Goal: Check status: Check status

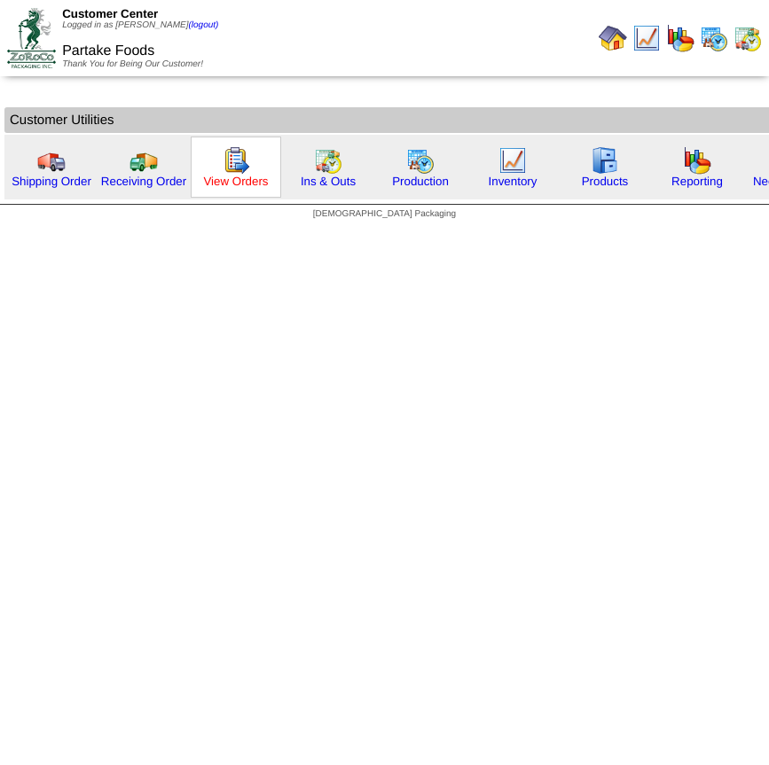
click at [246, 177] on link "View Orders" at bounding box center [235, 181] width 65 height 13
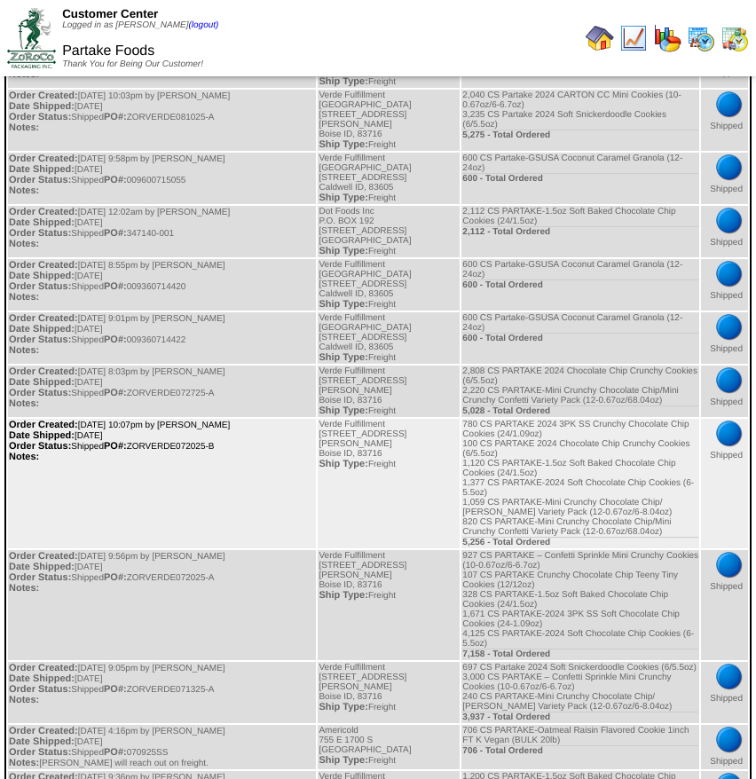
scroll to position [745, 0]
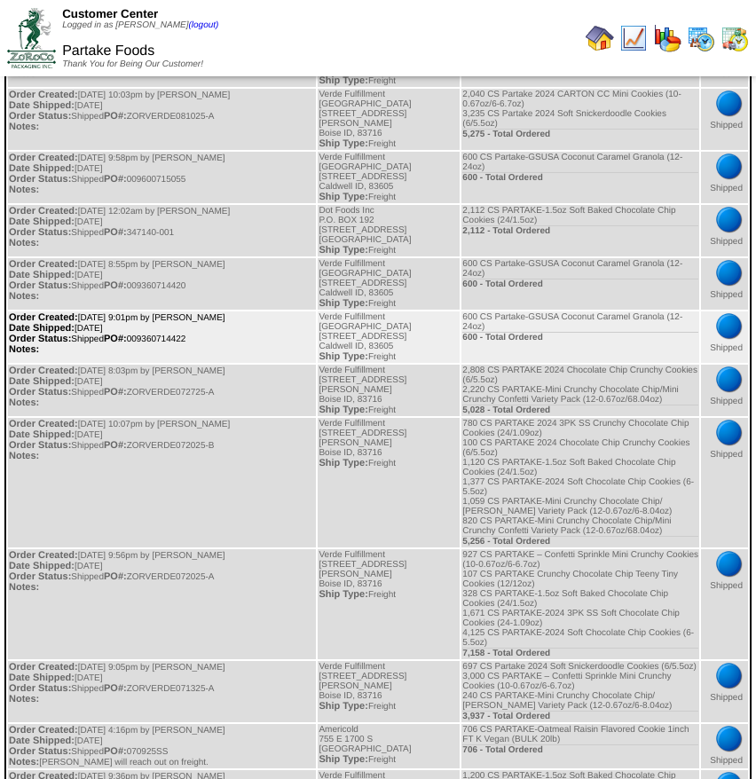
click at [176, 337] on td "Order Created: [DATE] 9:01pm by [PERSON_NAME] Date Shipped: [DATE] Order Status…" at bounding box center [162, 336] width 308 height 51
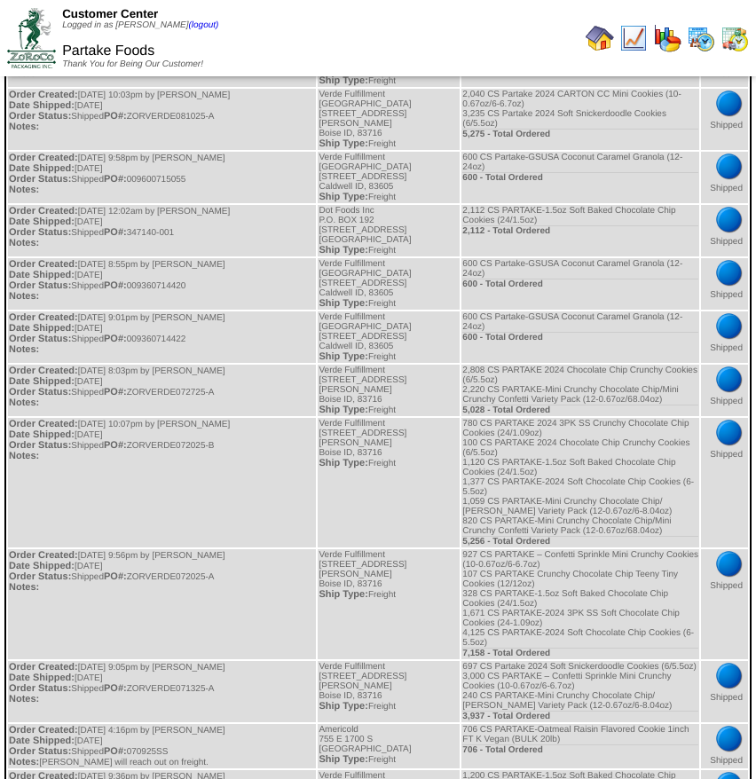
copy td "009360714422"
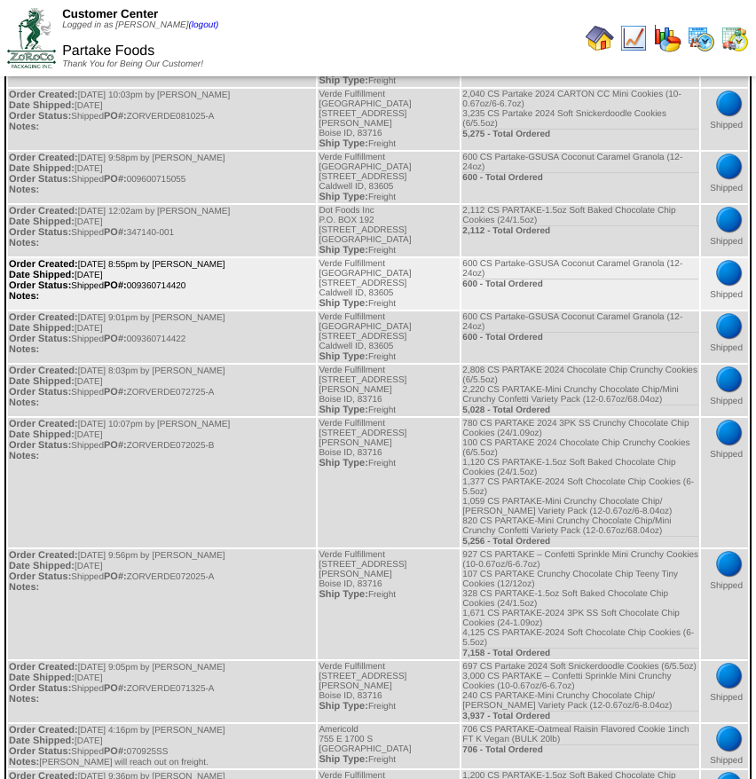
click at [182, 285] on td "Order Created: [DATE] 8:55pm by [PERSON_NAME] Date Shipped: [DATE] Order Status…" at bounding box center [162, 283] width 308 height 51
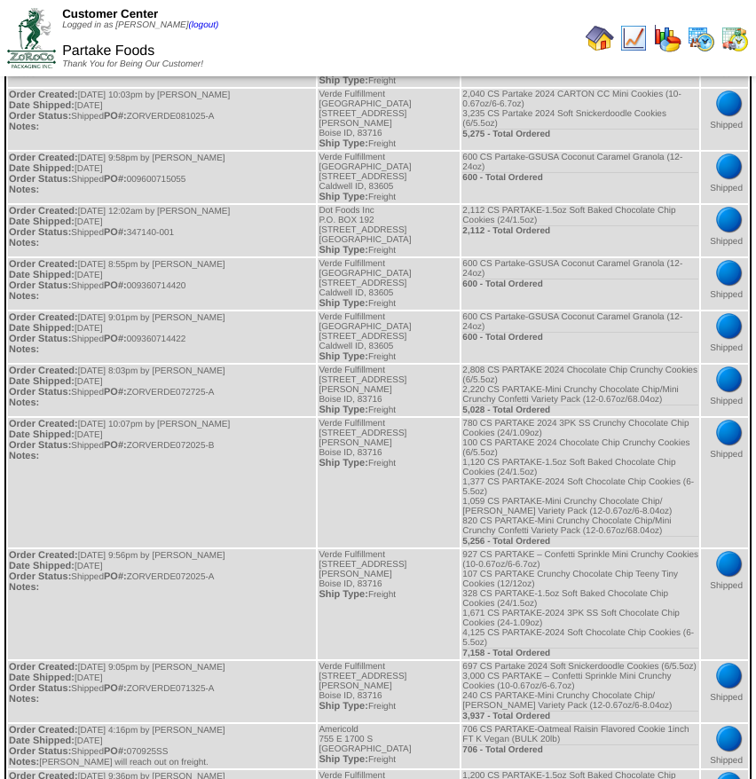
copy td "009360714420"
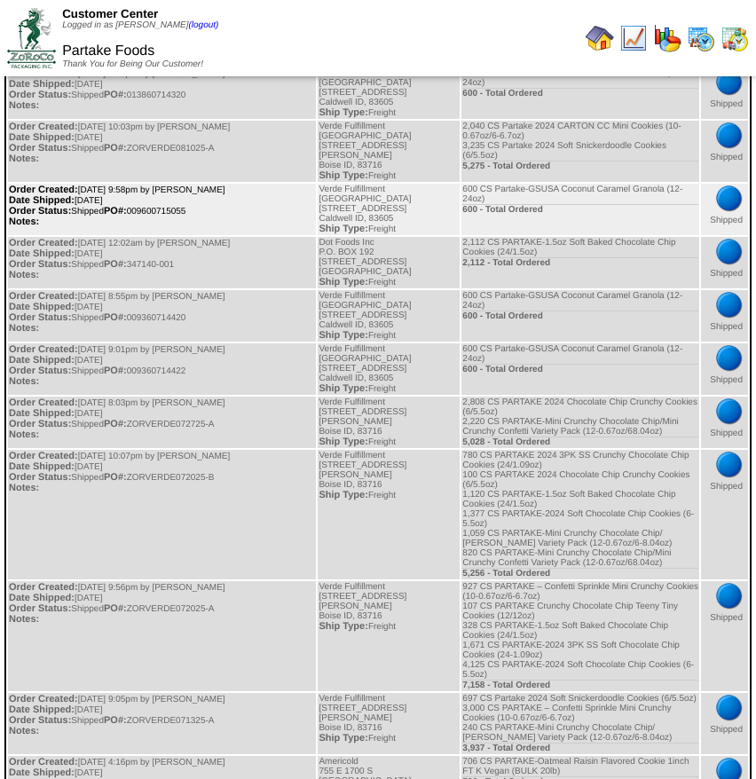
scroll to position [712, 0]
click at [183, 219] on td "Order Created: [DATE] 9:58pm by [PERSON_NAME] Date Shipped: [DATE] Order Status…" at bounding box center [162, 209] width 308 height 51
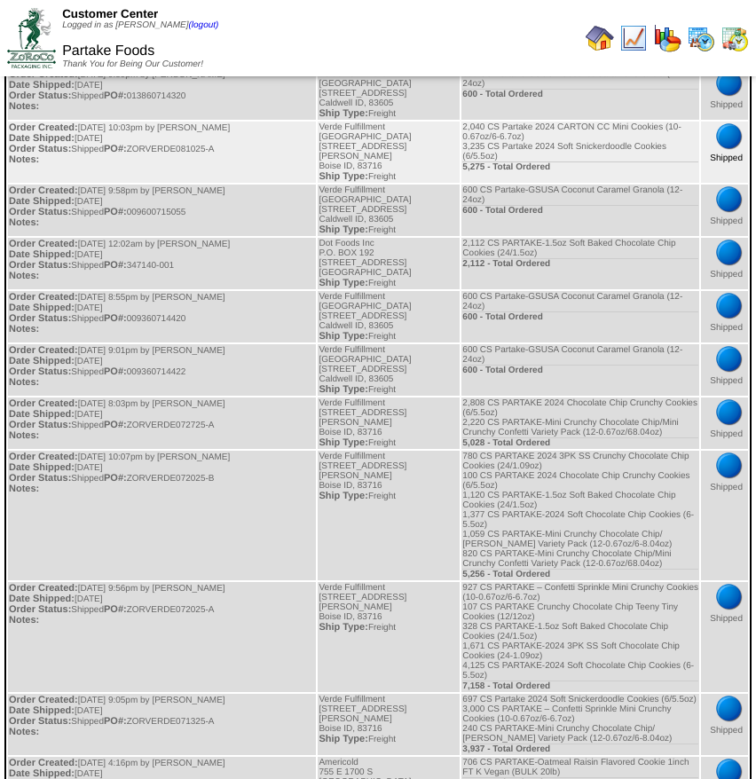
copy td "009600715055"
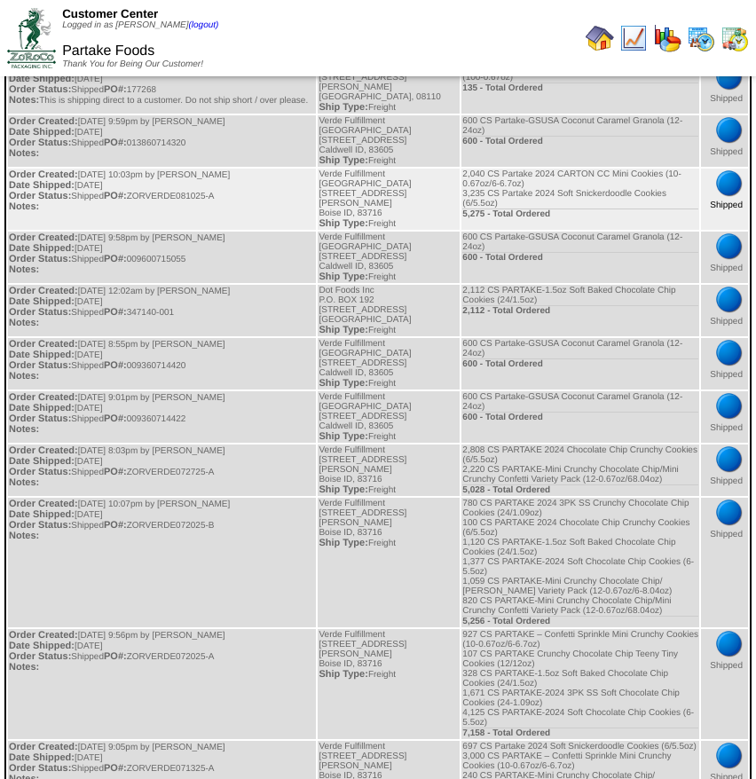
scroll to position [646, 0]
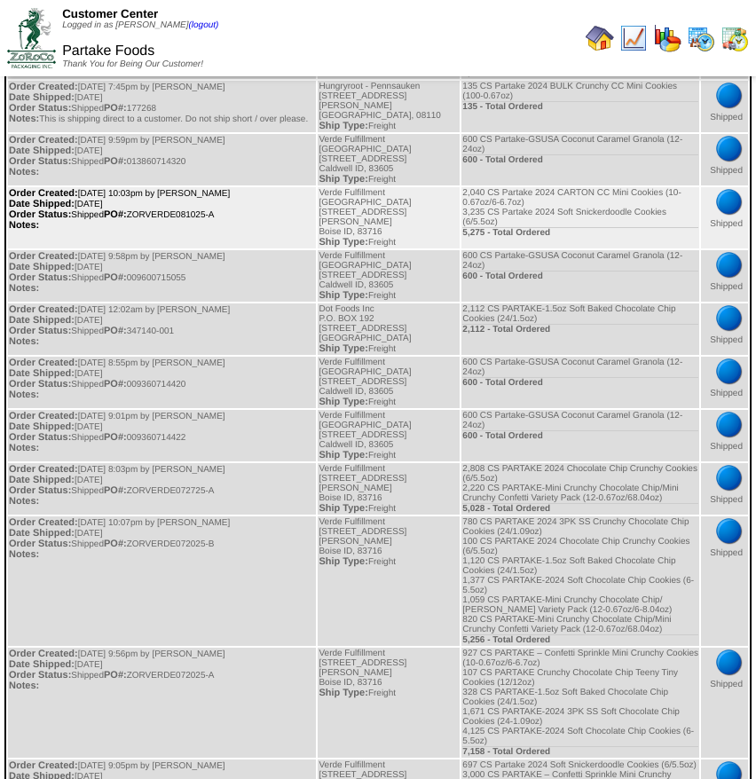
click at [181, 226] on td "Order Created: [DATE] 10:03pm by [PERSON_NAME] Date Shipped: [DATE] Order Statu…" at bounding box center [162, 217] width 308 height 61
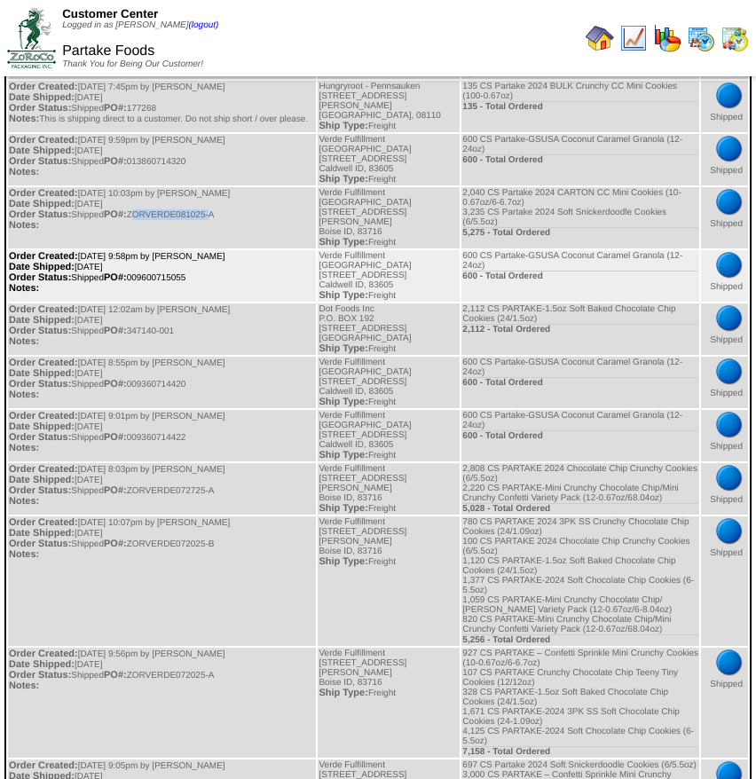
copy td "ZORVERDE081025"
click at [287, 292] on td "Order Created: [DATE] 9:58pm by [PERSON_NAME] Date Shipped: [DATE] Order Status…" at bounding box center [162, 275] width 308 height 51
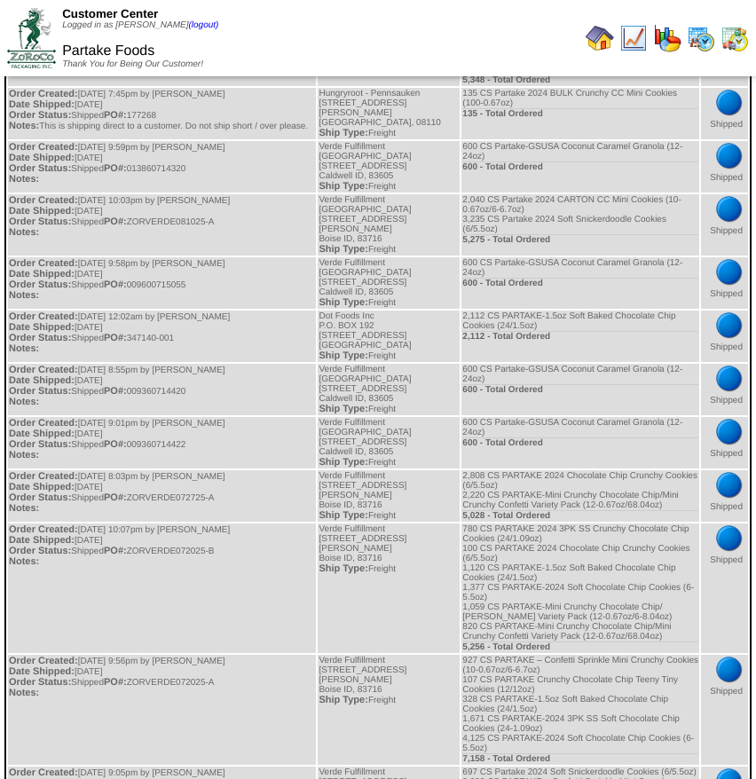
scroll to position [637, 0]
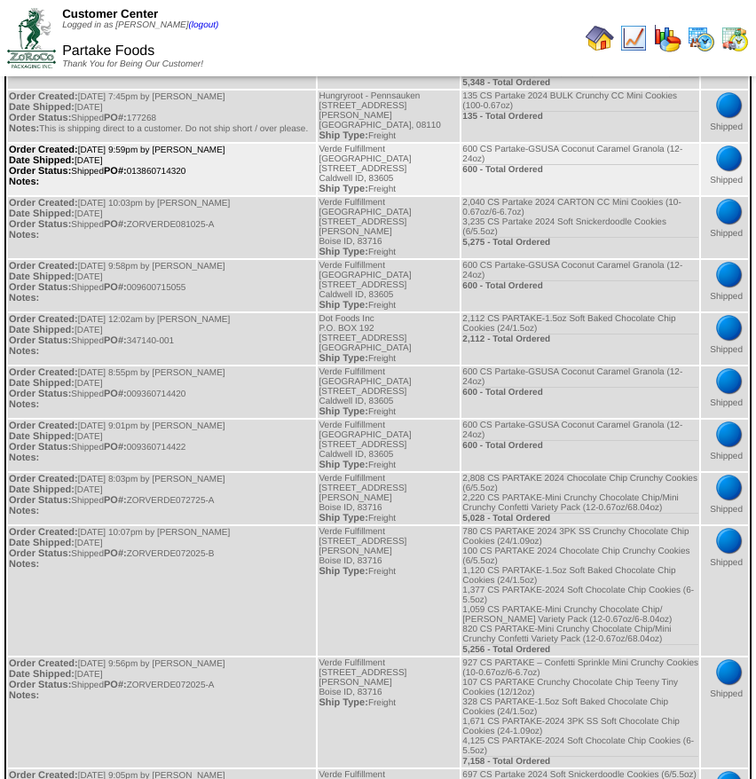
click at [192, 184] on td "Order Created: [DATE] 9:59pm by [PERSON_NAME] Date Shipped: [DATE] Order Status…" at bounding box center [162, 169] width 308 height 51
click at [192, 185] on td "Order Created: [DATE] 9:59pm by [PERSON_NAME] Date Shipped: [DATE] Order Status…" at bounding box center [162, 169] width 308 height 51
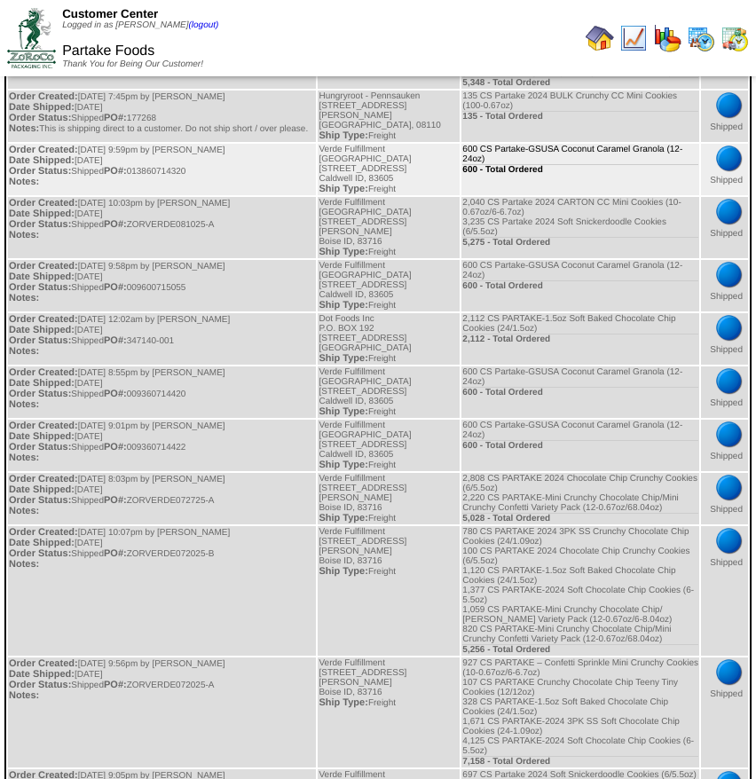
copy td "013860714320"
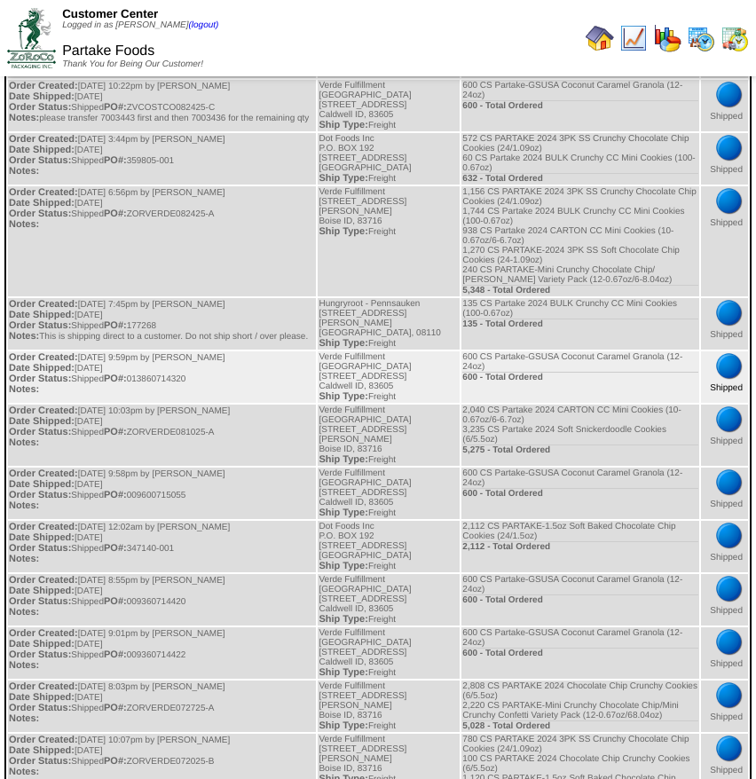
scroll to position [400, 0]
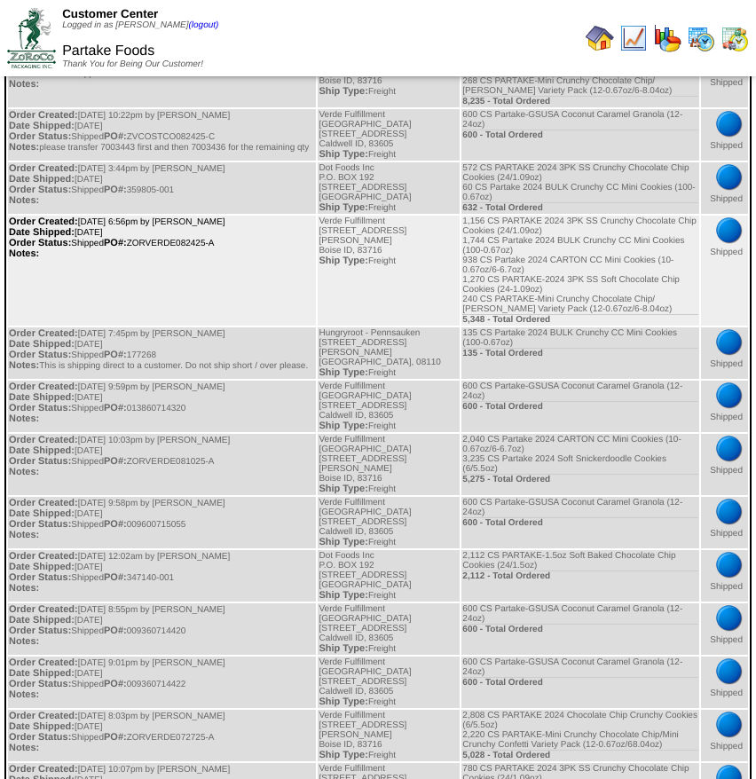
click at [187, 251] on td "Order Created: [DATE] 6:56pm by [PERSON_NAME] Date Shipped: [DATE] Order Status…" at bounding box center [162, 270] width 308 height 110
copy td "ZORVERDE082425"
click at [204, 300] on td "Order Created: [DATE] 6:56pm by [PERSON_NAME] Date Shipped: [DATE] Order Status…" at bounding box center [162, 270] width 308 height 110
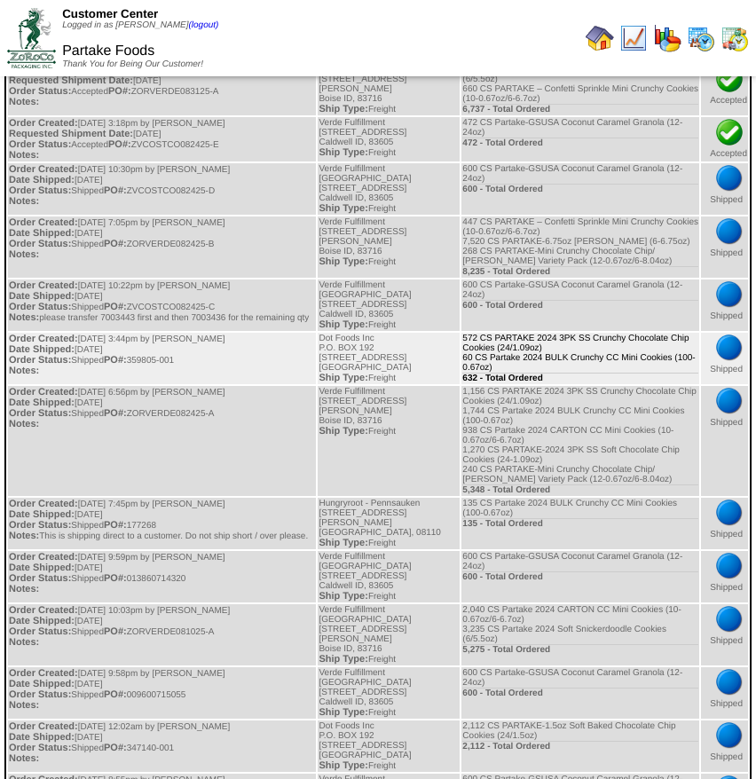
scroll to position [230, 0]
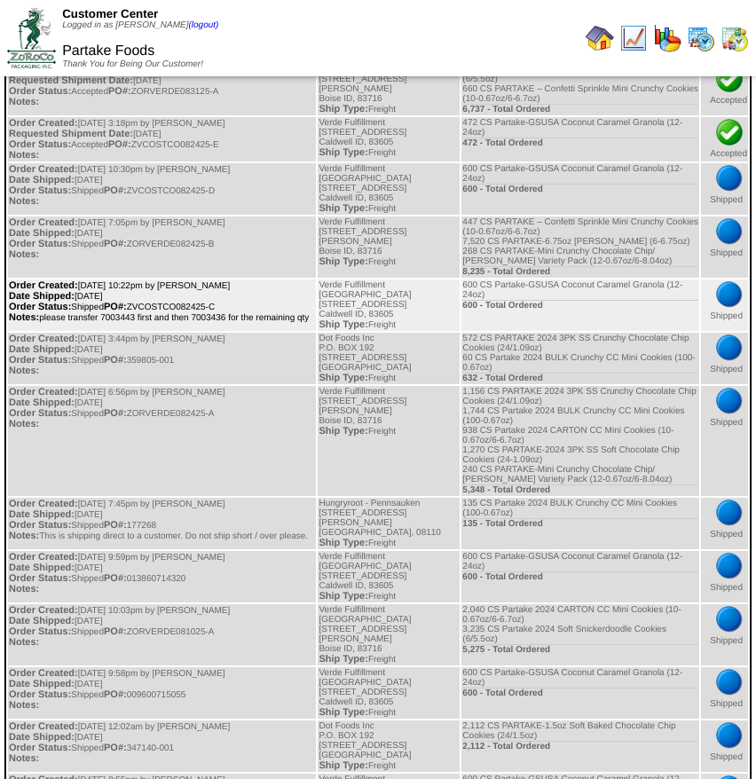
click at [200, 309] on td "Order Created: [DATE] 10:22pm by [PERSON_NAME] Date Shipped: [DATE] Order Statu…" at bounding box center [162, 304] width 308 height 51
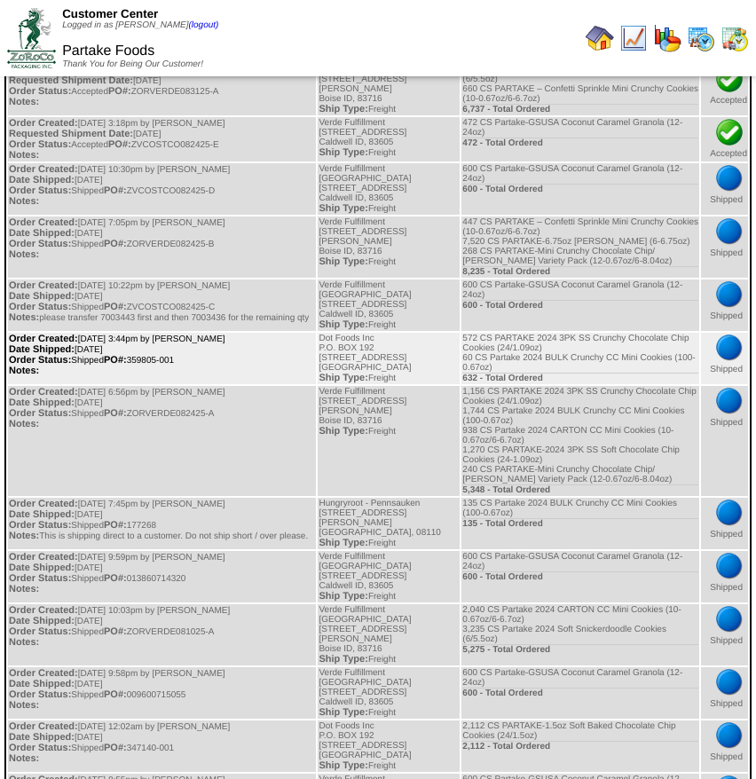
click at [247, 363] on td "Order Created: [DATE] 3:44pm by [PERSON_NAME] Date Shipped: [DATE] Order Status…" at bounding box center [162, 358] width 308 height 51
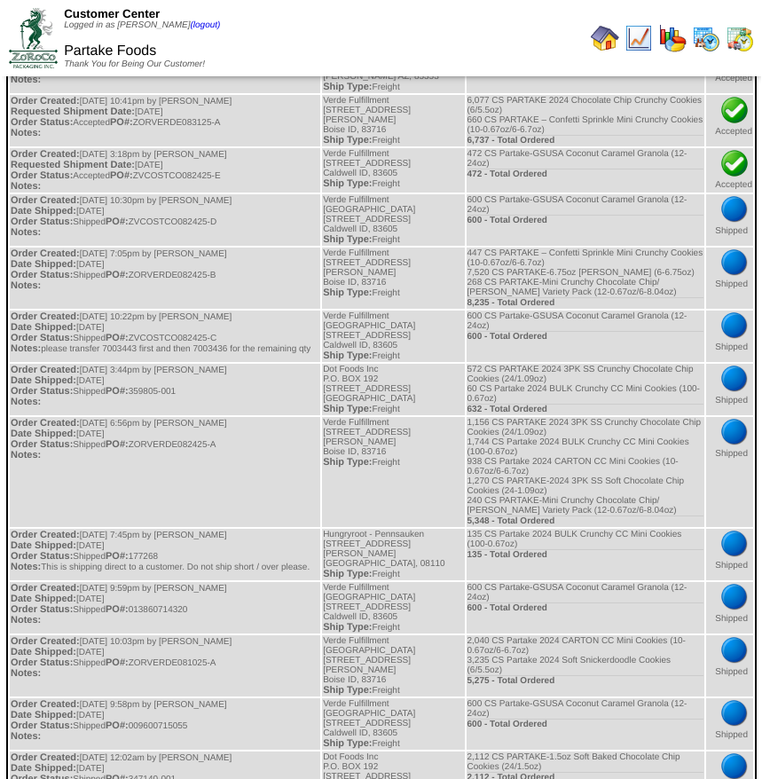
scroll to position [189, 0]
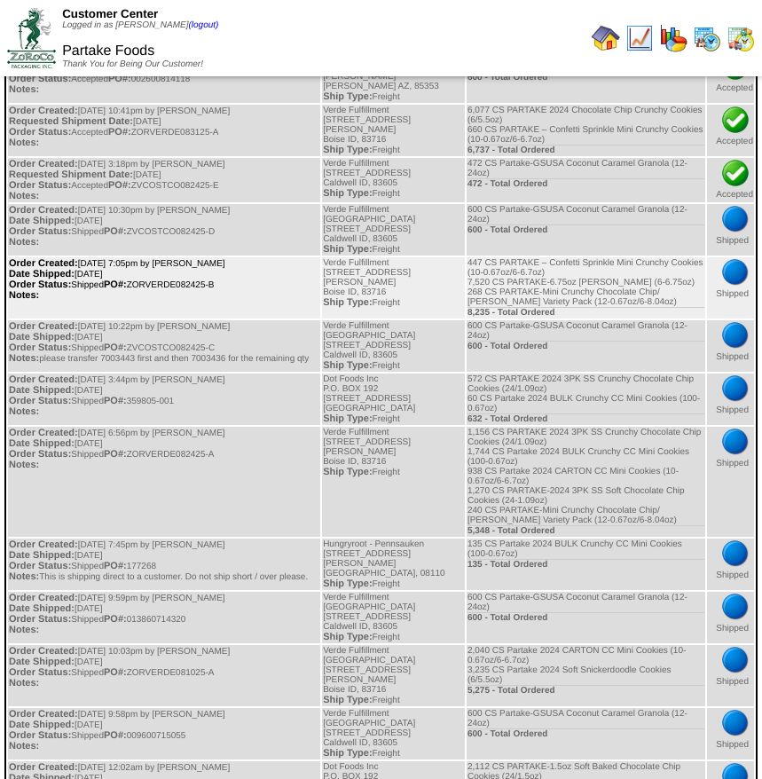
click at [248, 284] on td "Order Created: [DATE] 7:05pm by [PERSON_NAME] Date Shipped: [DATE] Order Status…" at bounding box center [164, 287] width 312 height 61
click at [184, 278] on td "Order Created: [DATE] 7:05pm by [PERSON_NAME] Date Shipped: [DATE] Order Status…" at bounding box center [164, 287] width 312 height 61
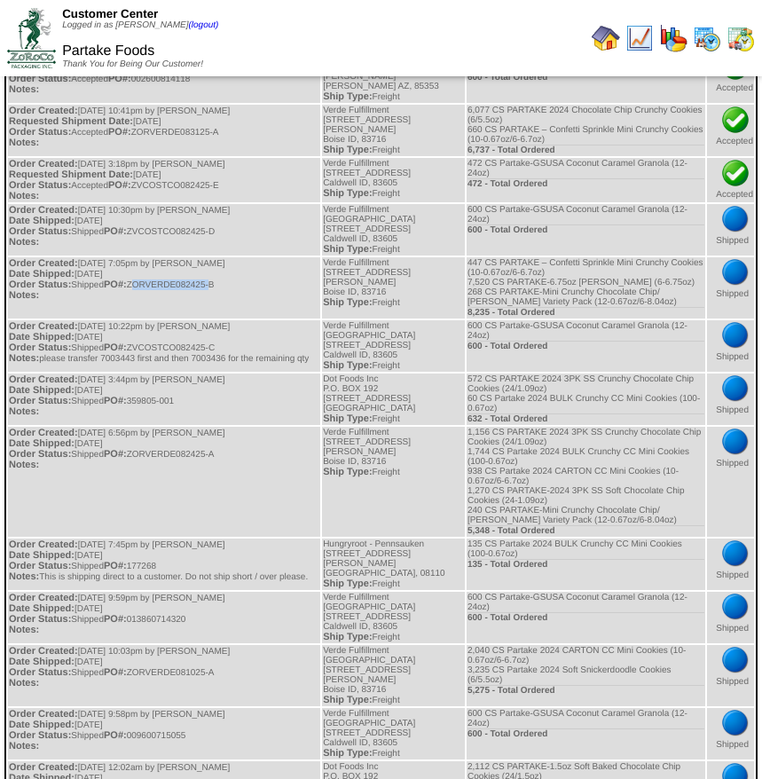
copy td "ZORVERDE082425"
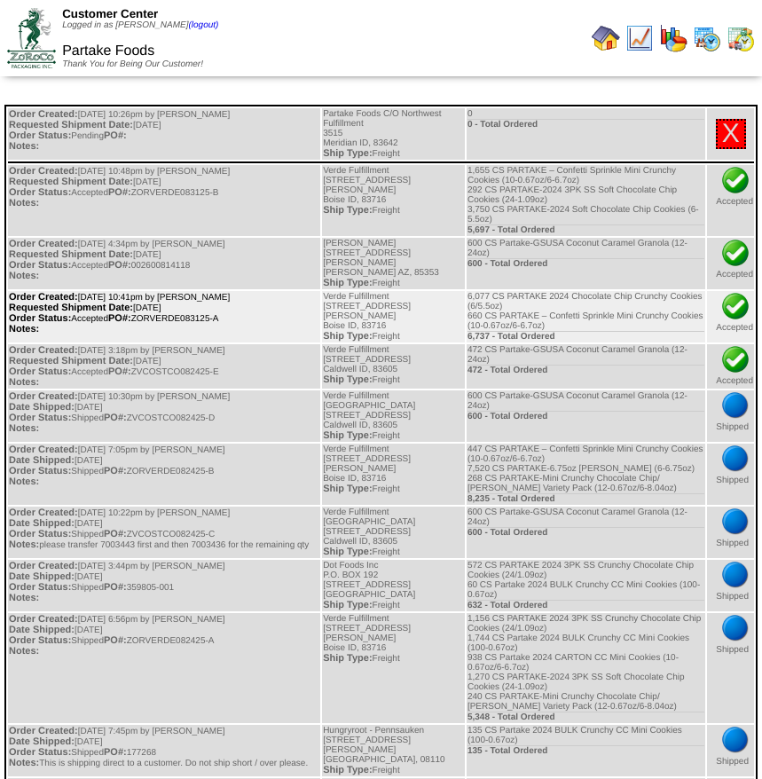
scroll to position [0, 0]
